Goal: Book appointment/travel/reservation

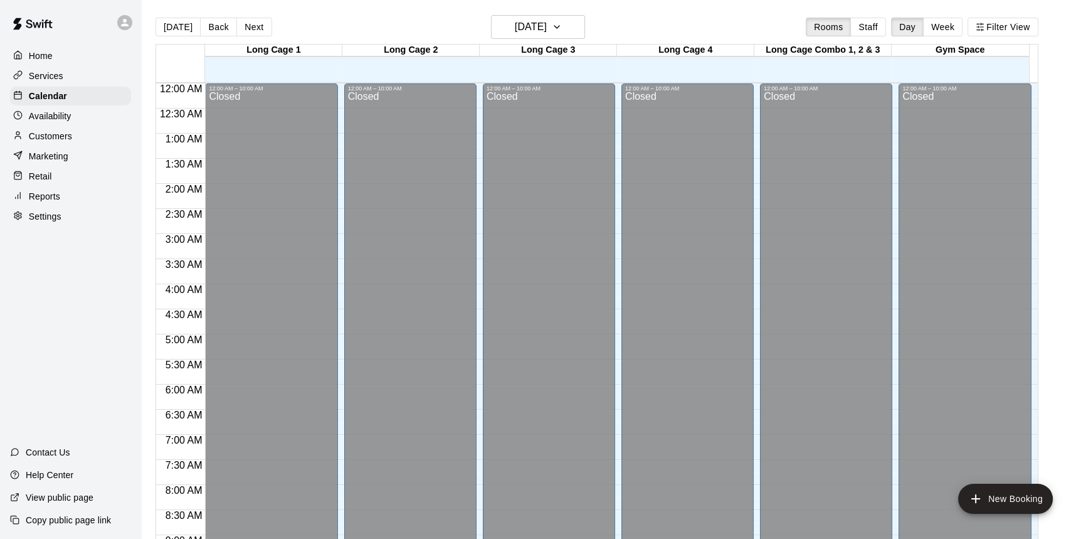
scroll to position [639, 0]
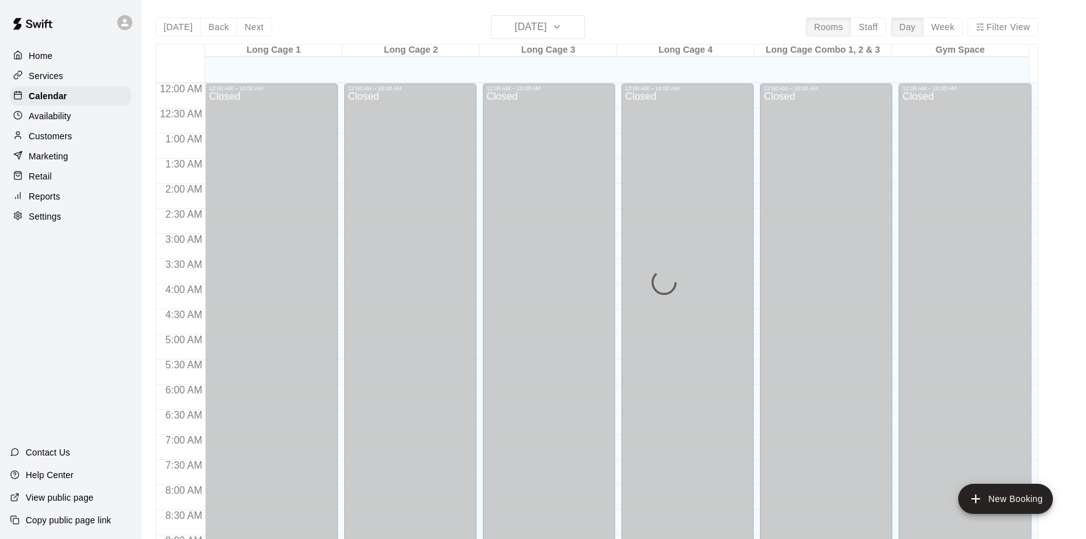
scroll to position [696, 0]
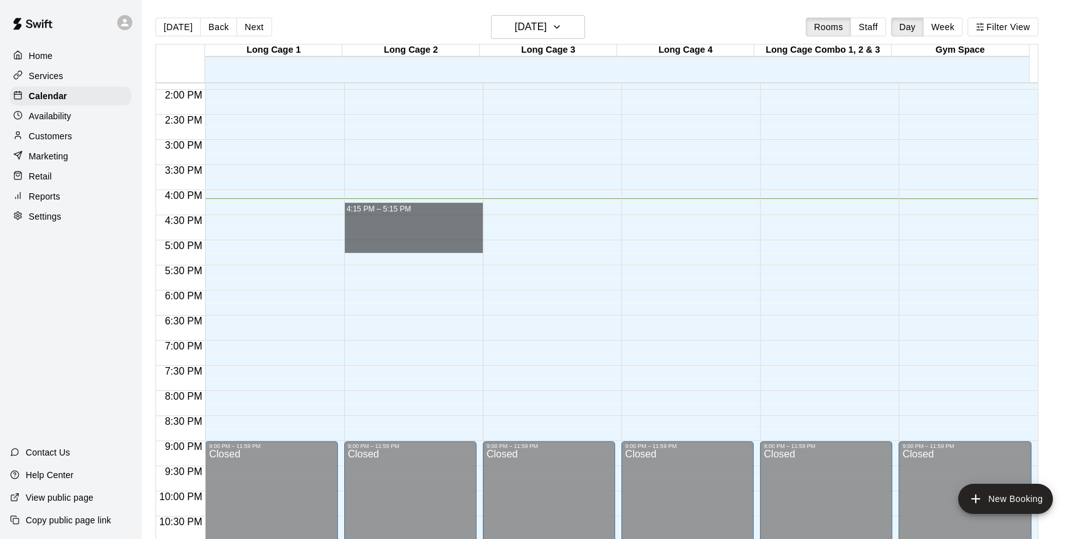
drag, startPoint x: 410, startPoint y: 205, endPoint x: 408, endPoint y: 246, distance: 41.4
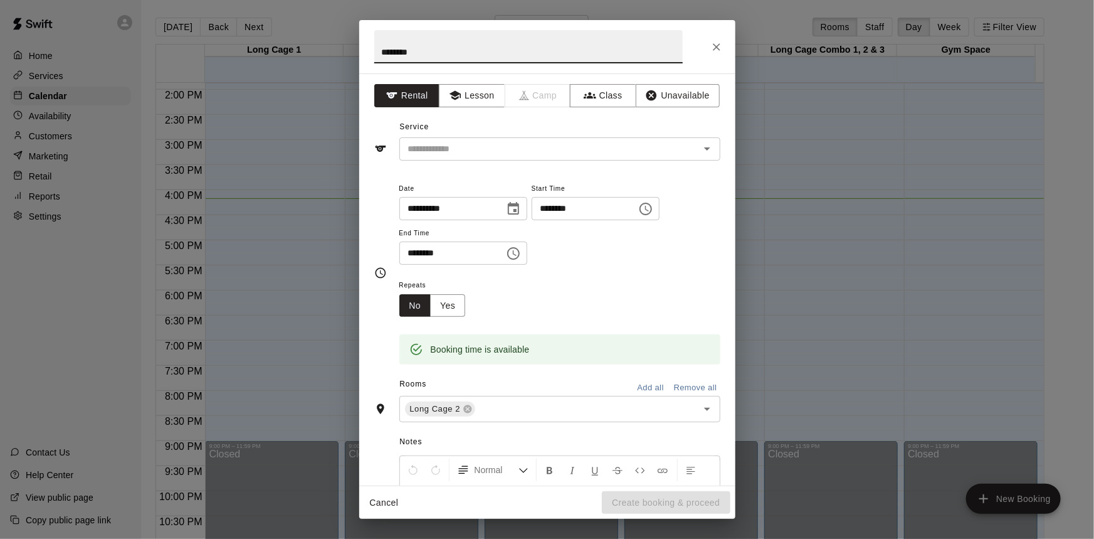
type input "********"
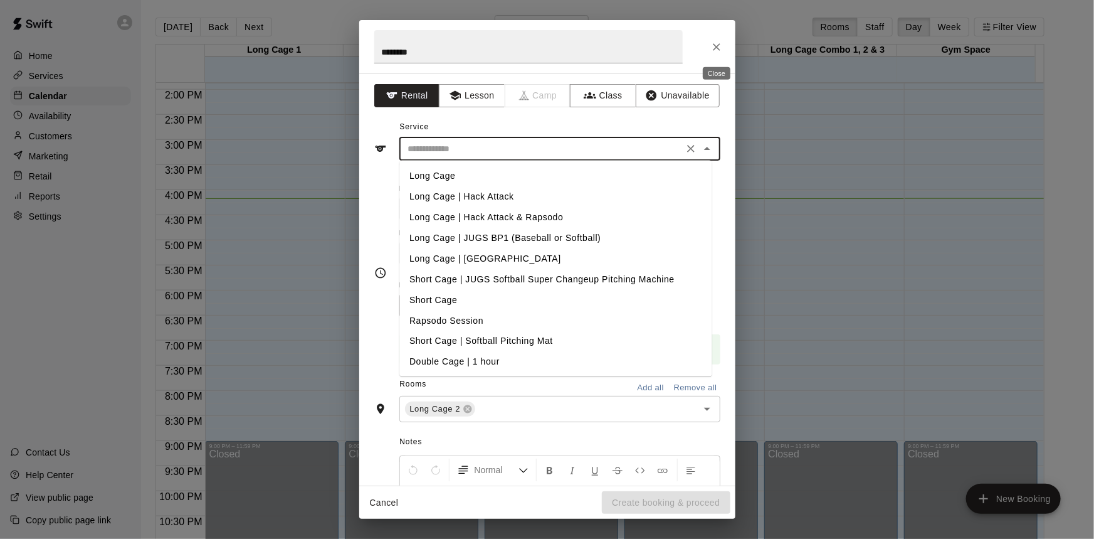
click at [452, 149] on input "text" at bounding box center [541, 149] width 276 height 16
click at [462, 179] on li "Long Cage" at bounding box center [555, 176] width 312 height 21
type input "*********"
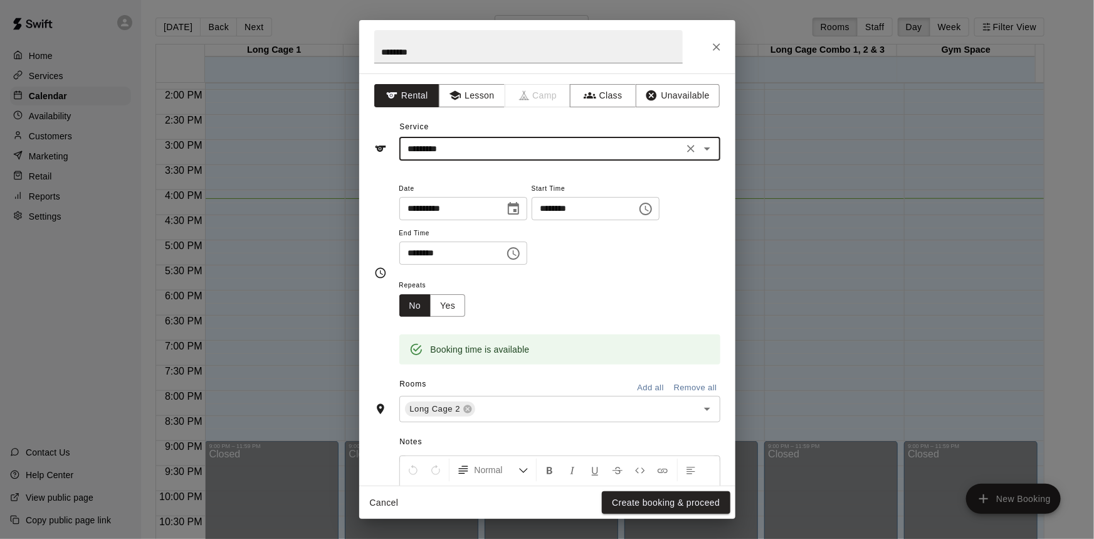
click at [674, 510] on button "Create booking & proceed" at bounding box center [666, 502] width 128 height 23
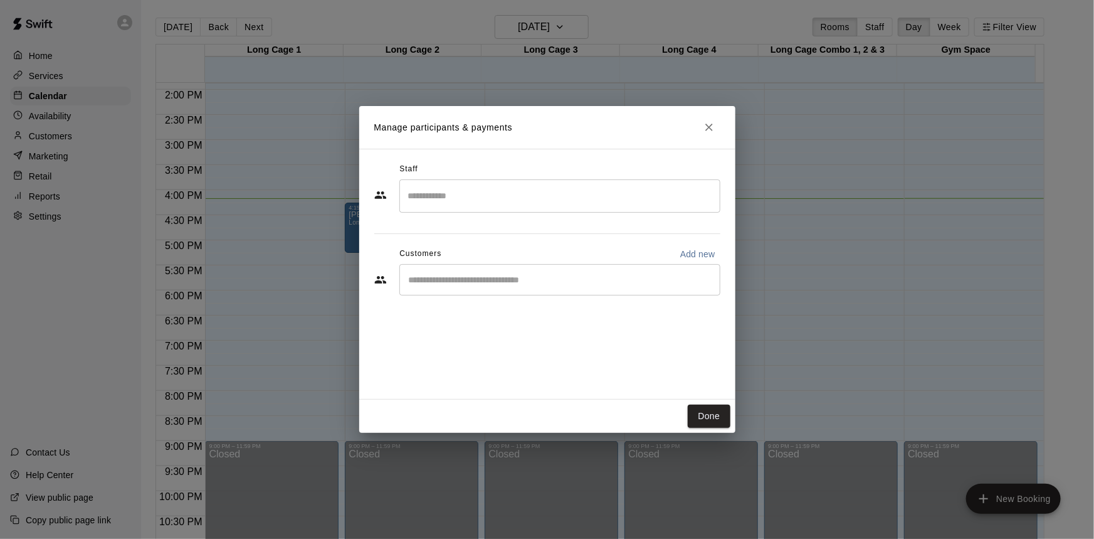
click at [533, 287] on div "​" at bounding box center [559, 279] width 321 height 31
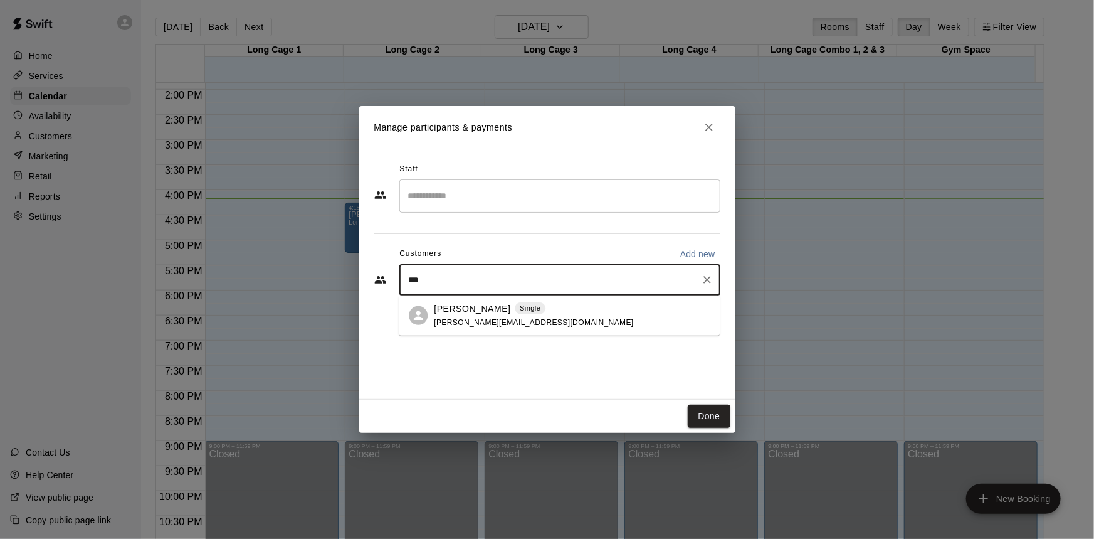
type input "**"
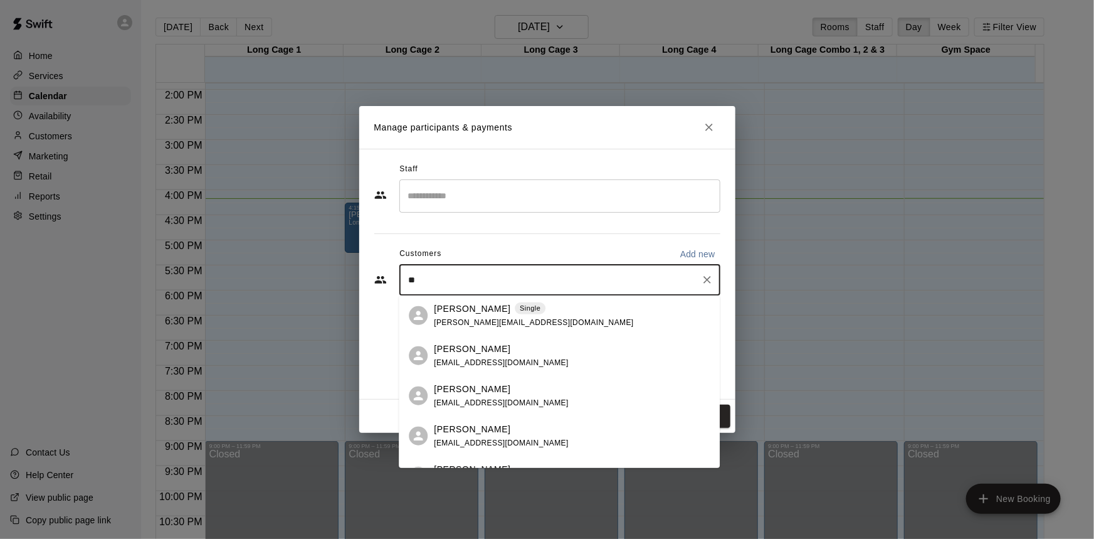
click at [511, 308] on div "Ty Dixon Single" at bounding box center [533, 308] width 199 height 13
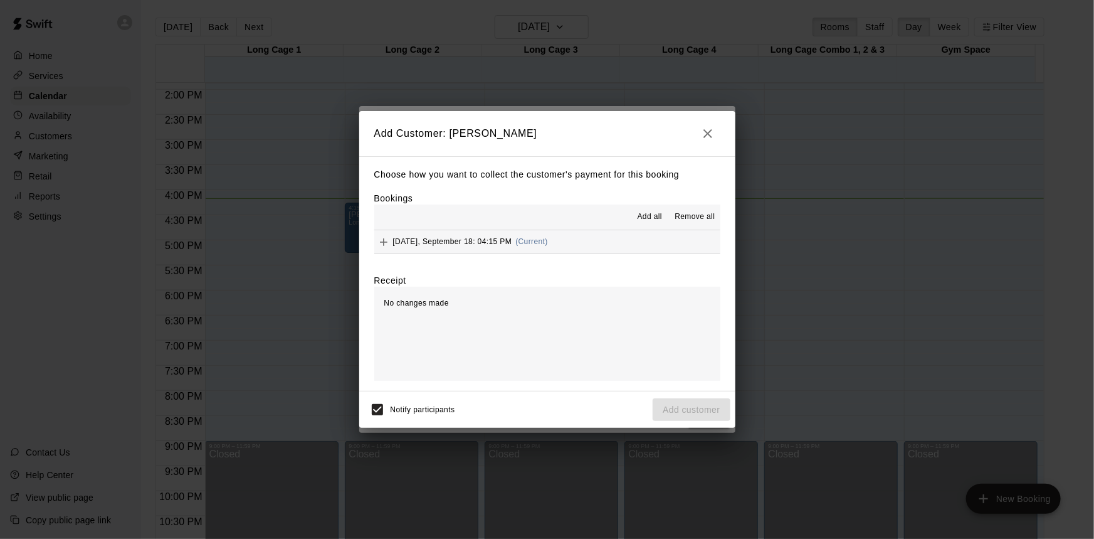
drag, startPoint x: 540, startPoint y: 238, endPoint x: 535, endPoint y: 243, distance: 6.7
click at [537, 241] on span "(Current)" at bounding box center [531, 241] width 33 height 9
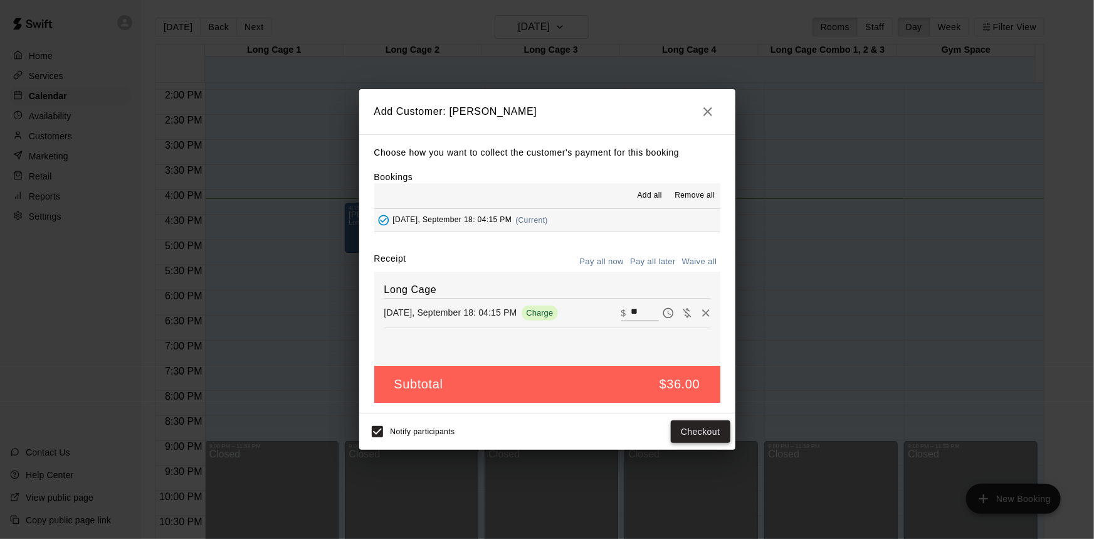
click at [708, 423] on button "Checkout" at bounding box center [700, 431] width 59 height 23
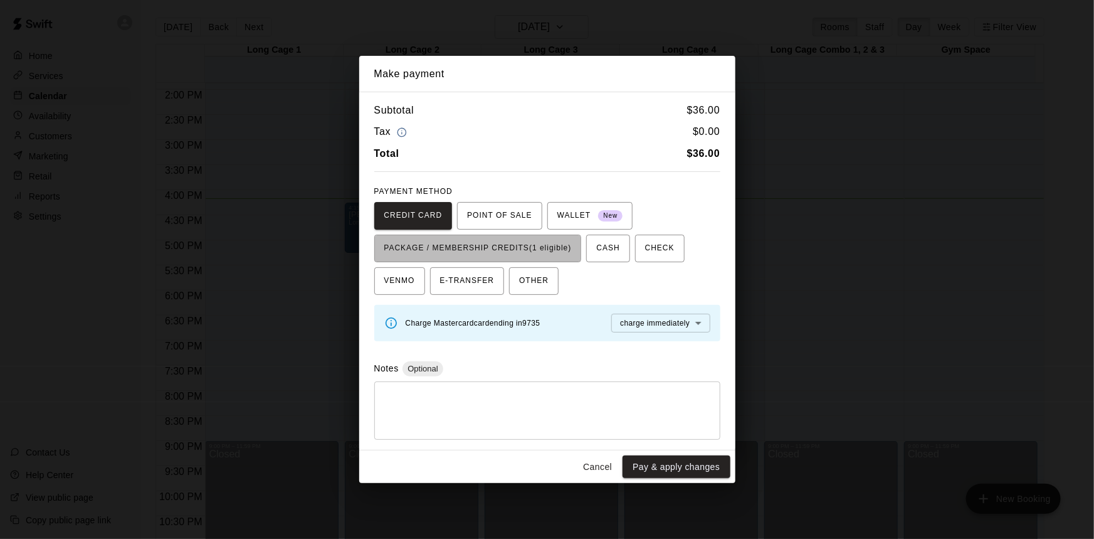
drag, startPoint x: 489, startPoint y: 247, endPoint x: 504, endPoint y: 276, distance: 32.5
click at [489, 248] on span "PACKAGE / MEMBERSHIP CREDITS (1 eligible)" at bounding box center [477, 248] width 187 height 20
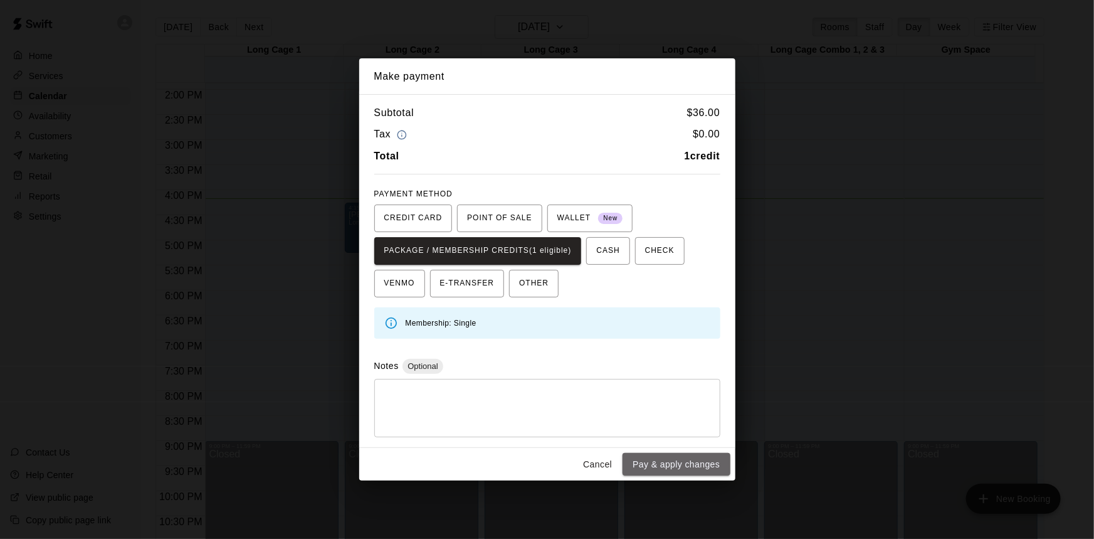
click at [681, 459] on button "Pay & apply changes" at bounding box center [676, 464] width 107 height 23
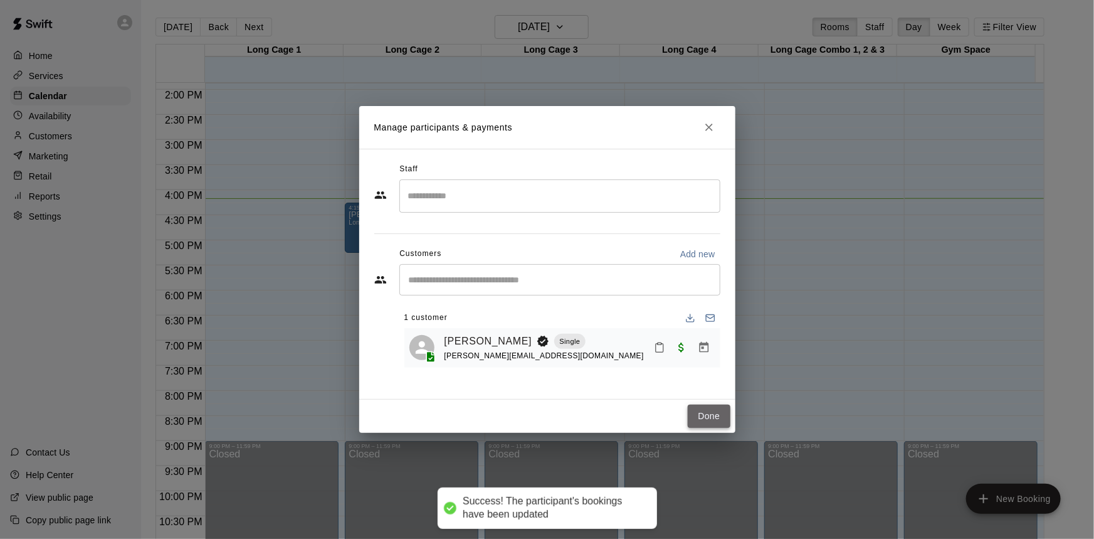
drag, startPoint x: 710, startPoint y: 422, endPoint x: 702, endPoint y: 432, distance: 12.5
click at [710, 423] on button "Done" at bounding box center [709, 415] width 42 height 23
